Goal: Task Accomplishment & Management: Manage account settings

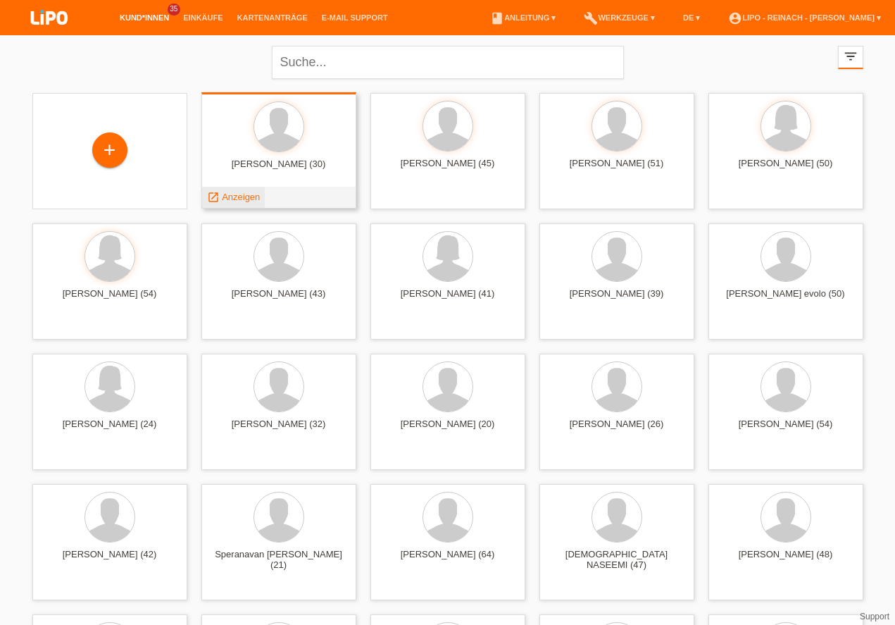
click at [243, 199] on span "Anzeigen" at bounding box center [241, 197] width 38 height 11
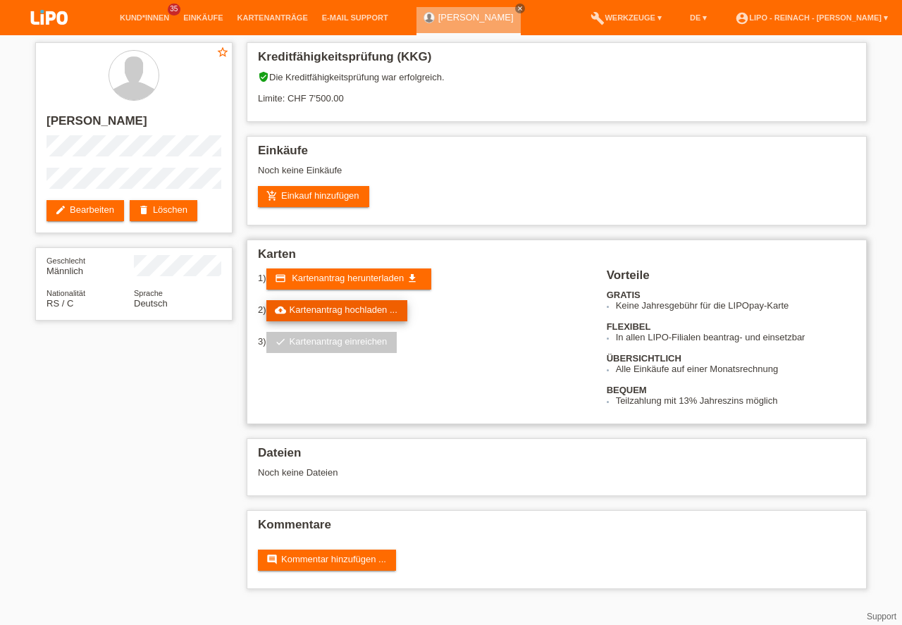
click at [344, 309] on link "cloud_upload Kartenantrag hochladen ..." at bounding box center [336, 310] width 141 height 21
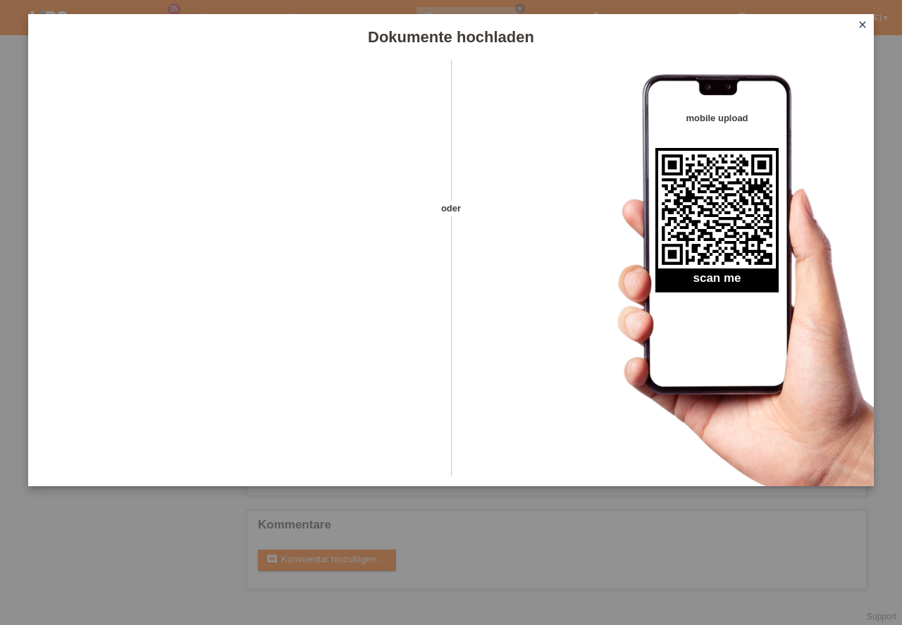
click at [861, 25] on icon "close" at bounding box center [861, 24] width 11 height 11
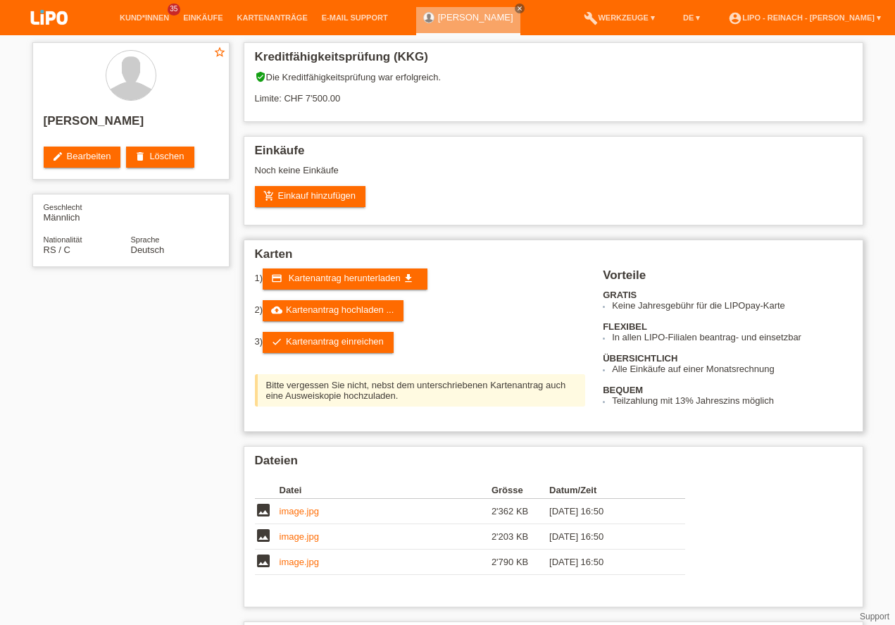
click at [331, 343] on link "check Kartenantrag einreichen" at bounding box center [328, 342] width 131 height 21
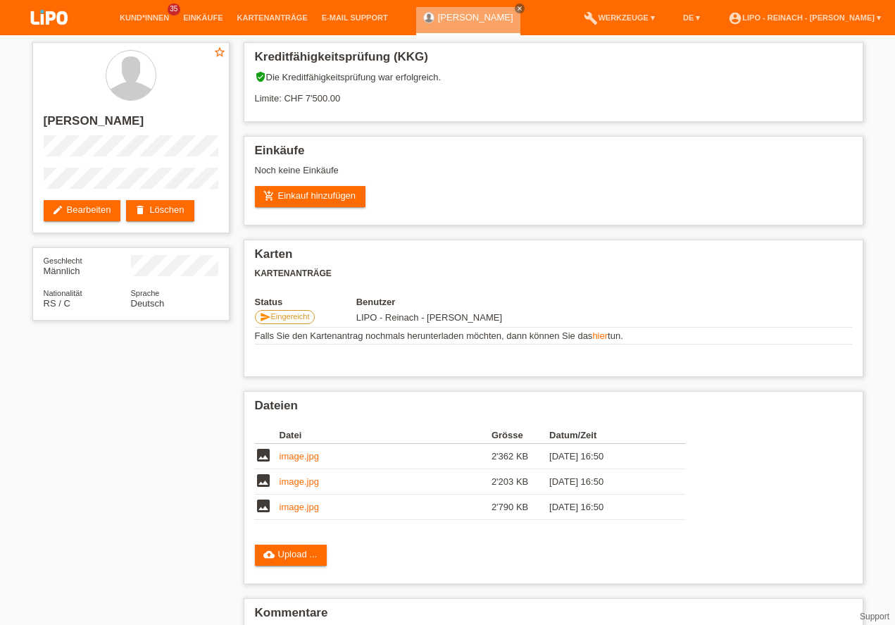
click at [49, 16] on img at bounding box center [49, 18] width 70 height 37
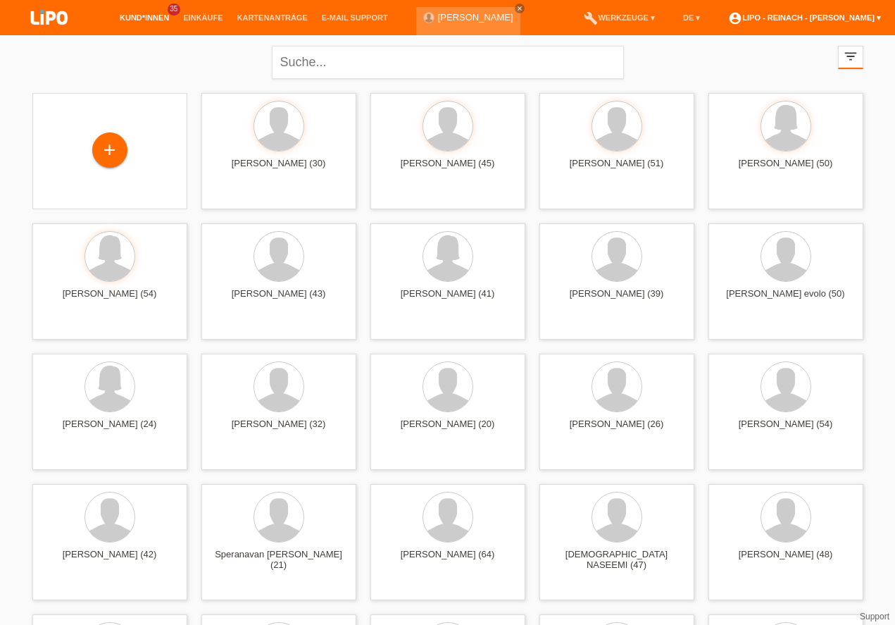
click at [820, 15] on link "account_circle LIPO - Reinach - [PERSON_NAME] ▾" at bounding box center [804, 17] width 167 height 8
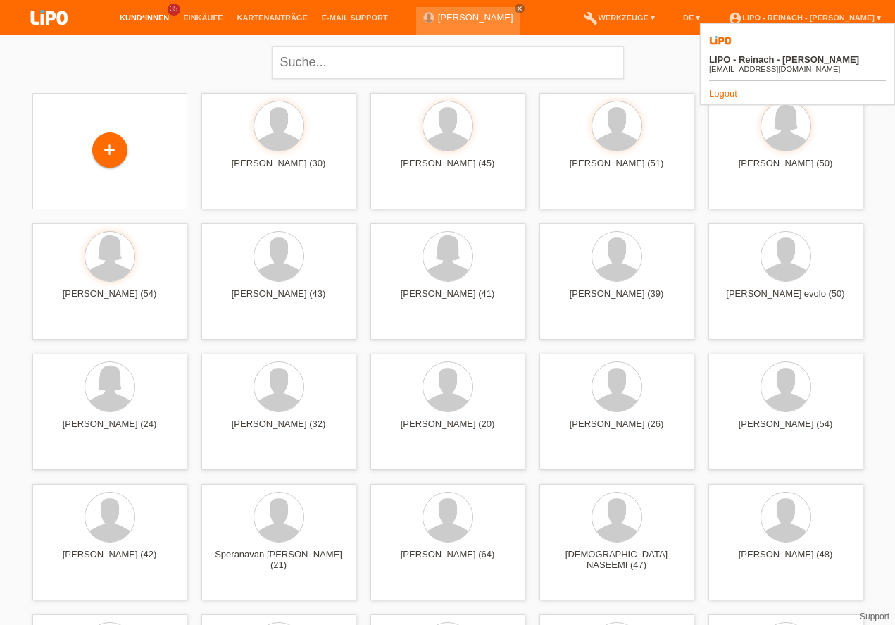
click at [723, 88] on link "Logout" at bounding box center [723, 93] width 28 height 11
